Goal: Information Seeking & Learning: Learn about a topic

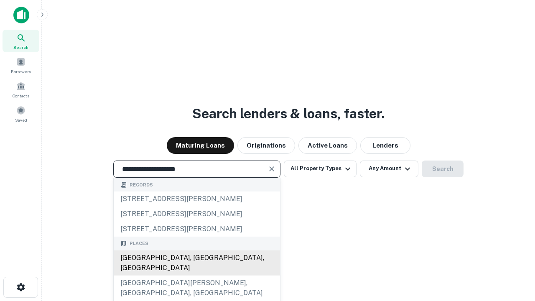
click at [197, 276] on div "[GEOGRAPHIC_DATA], [GEOGRAPHIC_DATA], [GEOGRAPHIC_DATA]" at bounding box center [197, 263] width 166 height 25
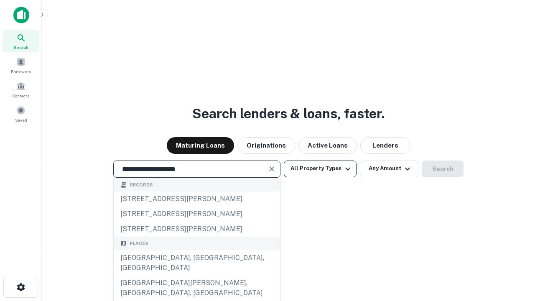
type input "**********"
click at [320, 169] on button "All Property Types" at bounding box center [320, 169] width 73 height 17
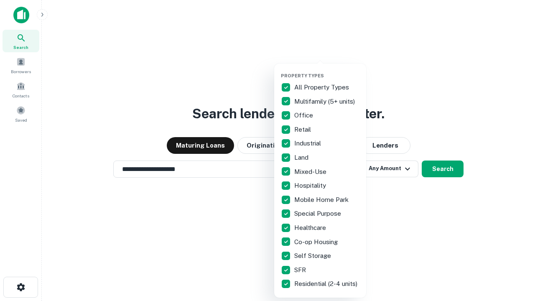
click at [327, 70] on button "button" at bounding box center [327, 70] width 92 height 0
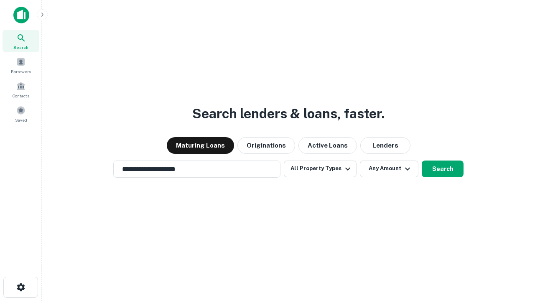
scroll to position [13, 0]
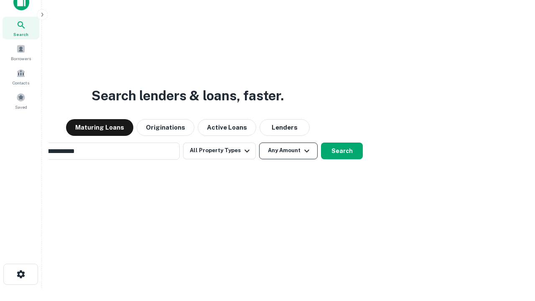
click at [259, 143] on button "Any Amount" at bounding box center [288, 151] width 59 height 17
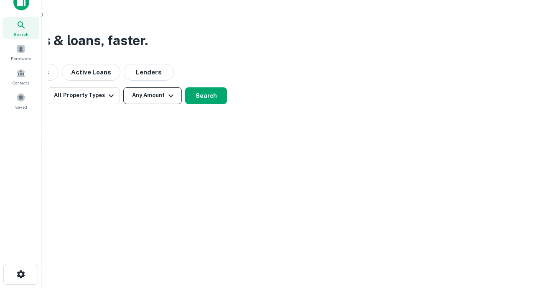
scroll to position [13, 0]
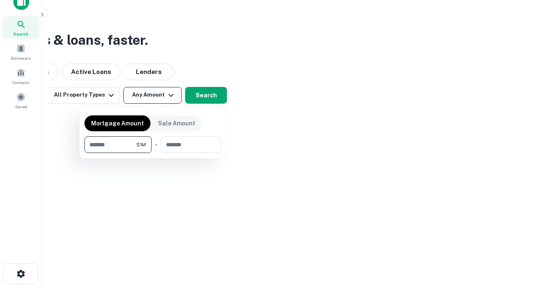
type input "*******"
click at [153, 153] on button "button" at bounding box center [153, 153] width 136 height 0
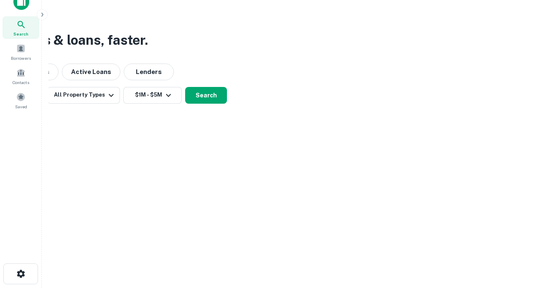
scroll to position [13, 0]
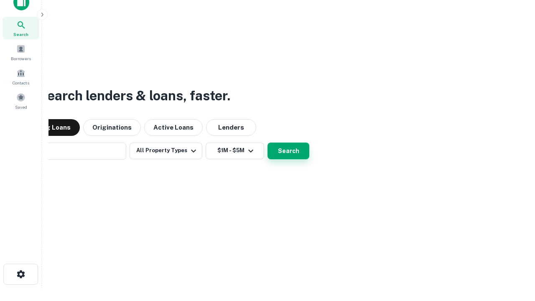
click at [268, 143] on button "Search" at bounding box center [289, 151] width 42 height 17
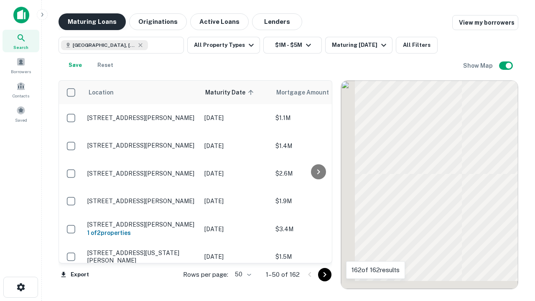
click at [92, 22] on button "Maturing Loans" at bounding box center [92, 21] width 67 height 17
